Goal: Task Accomplishment & Management: Use online tool/utility

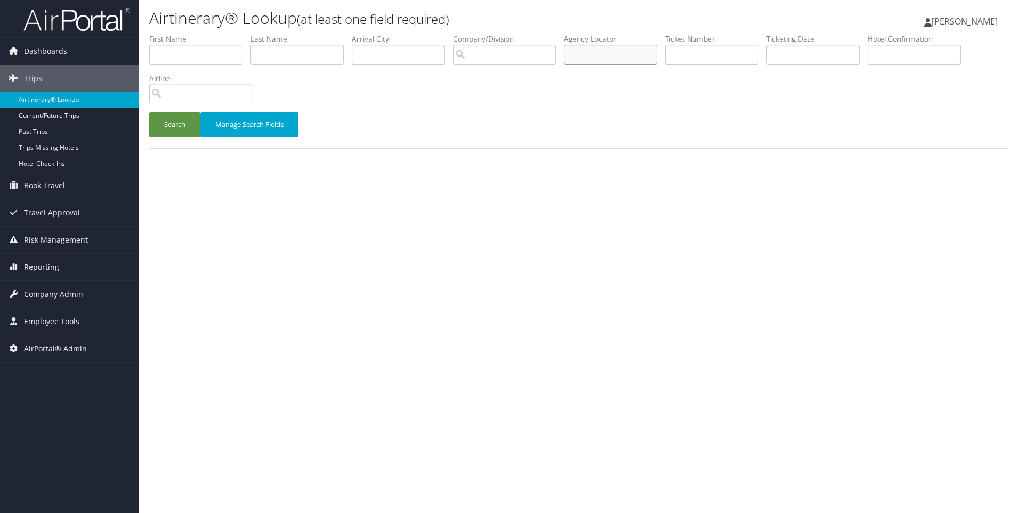
click at [622, 52] on input "text" at bounding box center [610, 55] width 93 height 20
paste input "DG8PN2"
type input "DG8PN2"
click at [149, 112] on button "Search" at bounding box center [174, 124] width 51 height 25
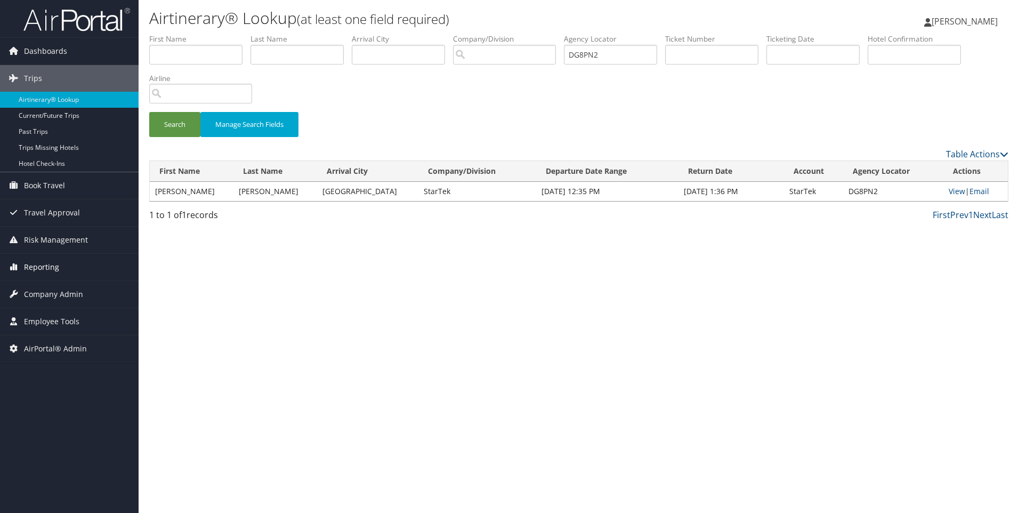
click at [46, 268] on span "Reporting" at bounding box center [41, 267] width 35 height 27
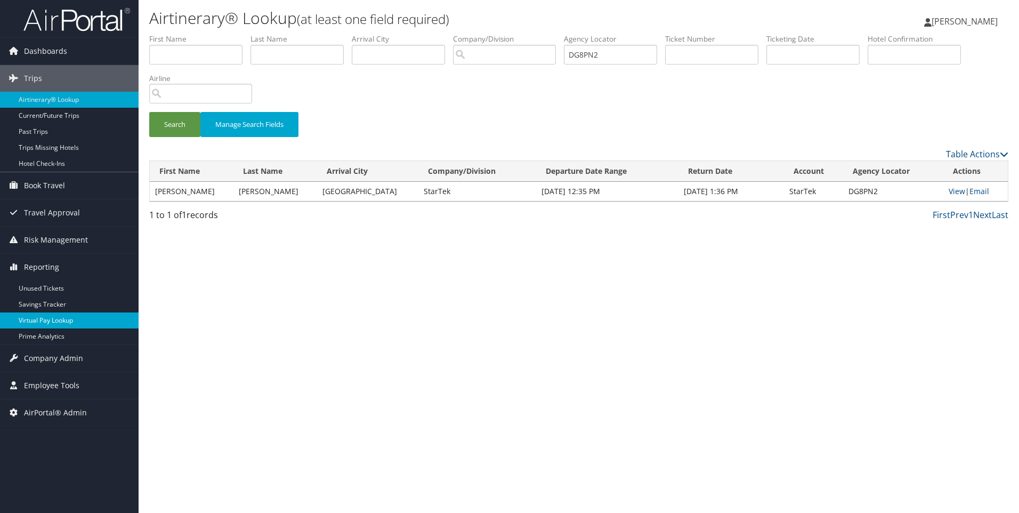
click at [59, 322] on link "Virtual Pay Lookup" at bounding box center [69, 320] width 139 height 16
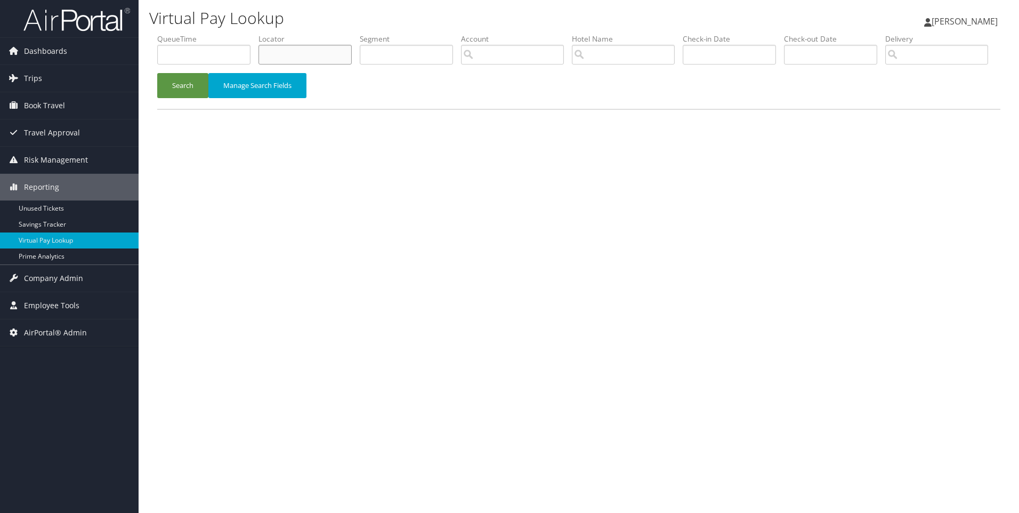
click at [293, 53] on input "text" at bounding box center [304, 55] width 93 height 20
paste input "DLL9D7"
type input "DLL9D7"
click at [157, 73] on button "Search" at bounding box center [182, 85] width 51 height 25
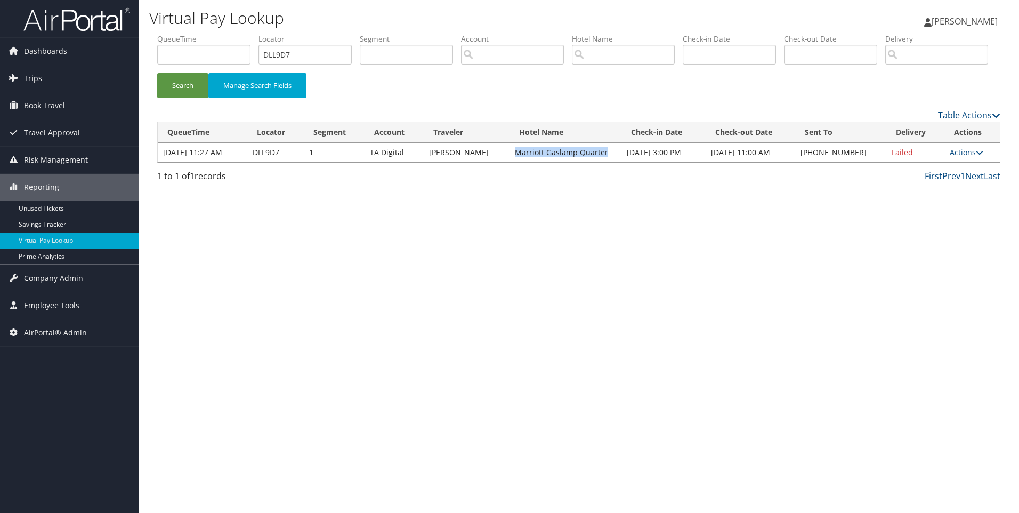
drag, startPoint x: 619, startPoint y: 194, endPoint x: 523, endPoint y: 193, distance: 95.9
click at [523, 162] on td "Marriott Gaslamp Quarter" at bounding box center [565, 152] width 112 height 19
copy td "Marriott Gaslamp Quarter"
click at [963, 157] on link "Actions" at bounding box center [967, 152] width 34 height 10
click at [936, 177] on link "Resend" at bounding box center [934, 168] width 91 height 18
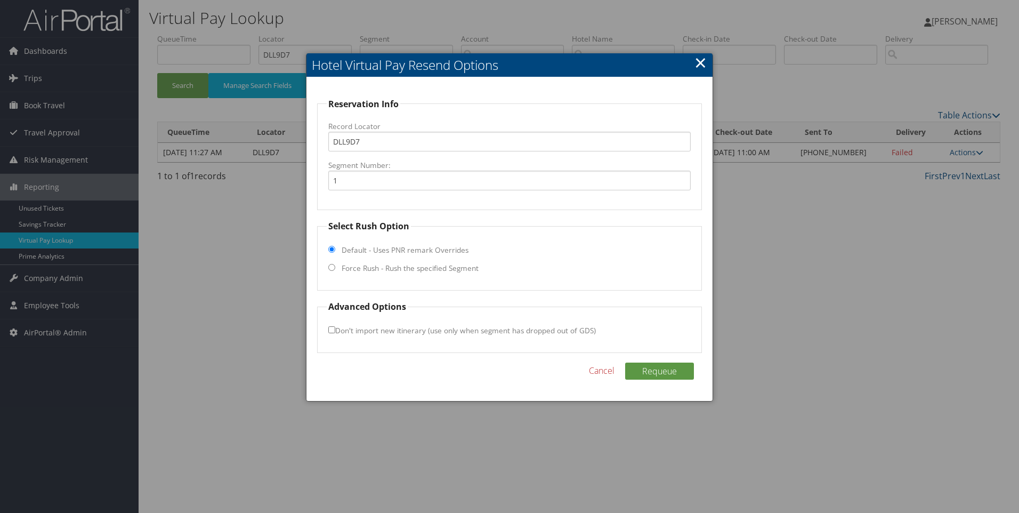
click at [361, 264] on label "Force Rush - Rush the specified Segment" at bounding box center [410, 268] width 137 height 11
click at [335, 264] on input "Force Rush - Rush the specified Segment" at bounding box center [331, 267] width 7 height 7
radio input "true"
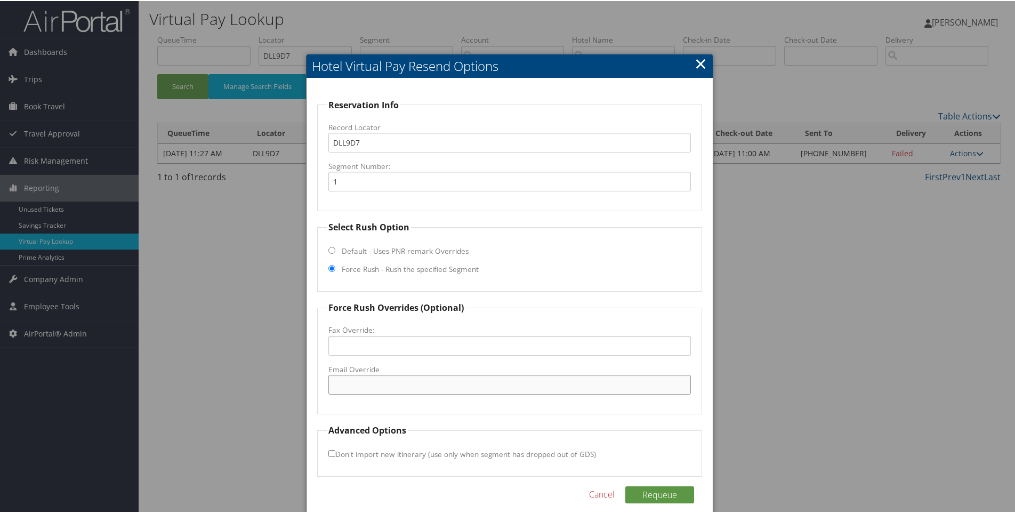
click at [372, 385] on input "Email Override" at bounding box center [509, 384] width 363 height 20
paste input ""MSD-ALL-SALES@stanfordhotels.com" <MSD-ALL-SALES@stanfordhotels.com>"
drag, startPoint x: 465, startPoint y: 382, endPoint x: 677, endPoint y: 387, distance: 212.7
click at [677, 387] on input ""MSD-ALL-SALES@stanfordhotels.com" <MSD-ALL-SALES@stanfordhotels.com>" at bounding box center [509, 384] width 363 height 20
click at [333, 387] on input ""MSD-ALL-SALES@stanfordhotels.com" at bounding box center [509, 384] width 363 height 20
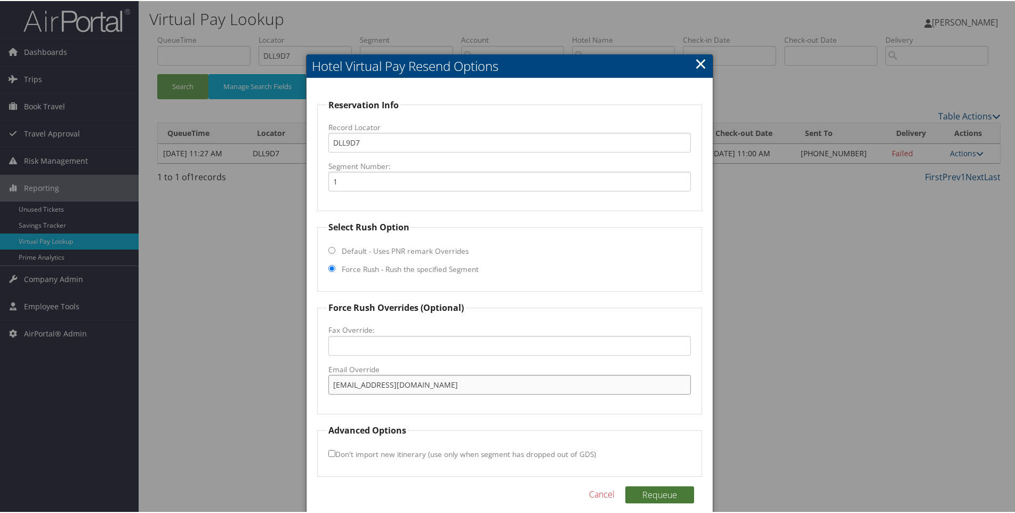
type input "MSD-ALL-SALES@stanfordhotels.com"
click at [676, 498] on button "Requeue" at bounding box center [659, 493] width 69 height 17
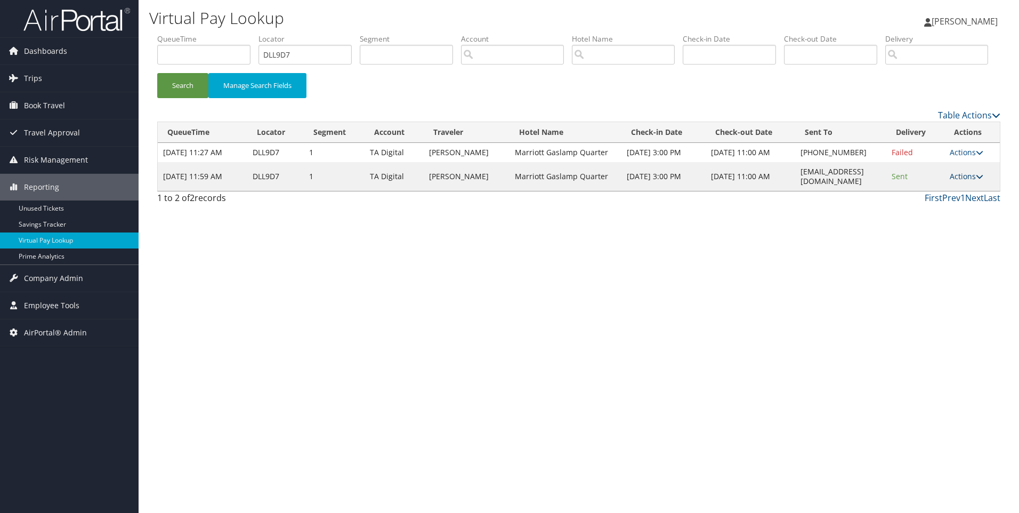
click at [972, 181] on link "Actions" at bounding box center [967, 176] width 34 height 10
click at [951, 237] on link "View Itinerary" at bounding box center [949, 228] width 67 height 18
click at [965, 181] on link "Actions" at bounding box center [967, 176] width 34 height 10
click at [959, 201] on link "Resend" at bounding box center [949, 192] width 67 height 18
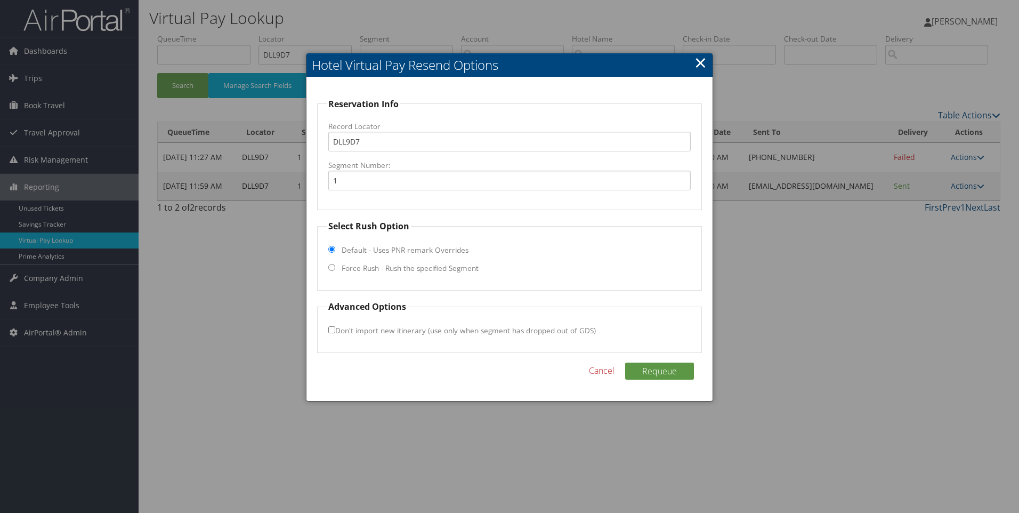
click at [393, 274] on fieldset "Select Rush Option Default - Uses PNR remark Overrides Force Rush - Rush the sp…" at bounding box center [509, 255] width 385 height 71
click at [355, 268] on label "Force Rush - Rush the specified Segment" at bounding box center [410, 268] width 137 height 11
click at [335, 268] on input "Force Rush - Rush the specified Segment" at bounding box center [331, 267] width 7 height 7
radio input "true"
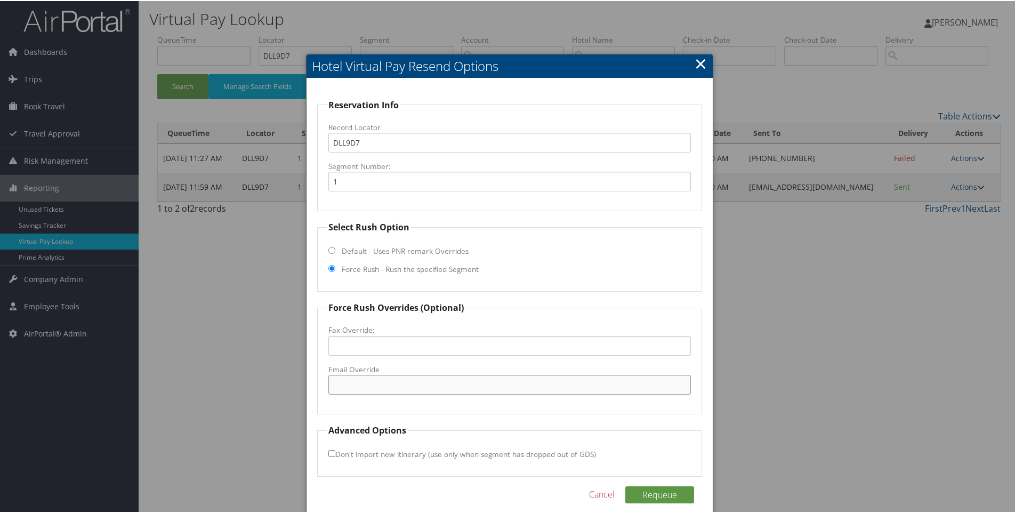
click at [372, 390] on input "Email Override" at bounding box center [509, 384] width 363 height 20
paste input "justine.burnside@gaslampmarriott.com"
type input "justine.burnside@gaslampmarriott.com"
click at [637, 490] on button "Requeue" at bounding box center [659, 493] width 69 height 17
